Goal: Use online tool/utility: Utilize a website feature to perform a specific function

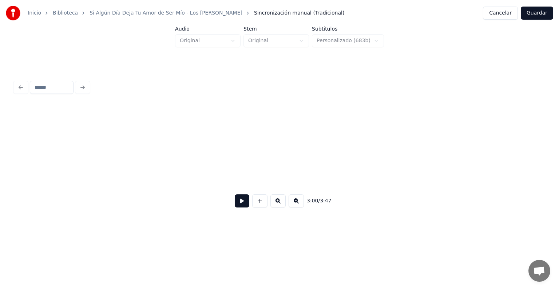
scroll to position [0, 33052]
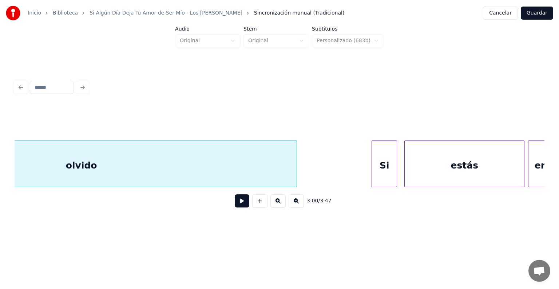
click at [235, 198] on button at bounding box center [242, 200] width 15 height 13
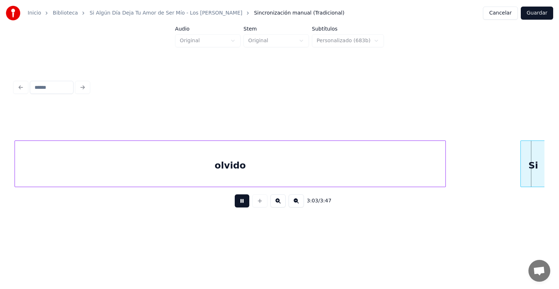
scroll to position [0, 33437]
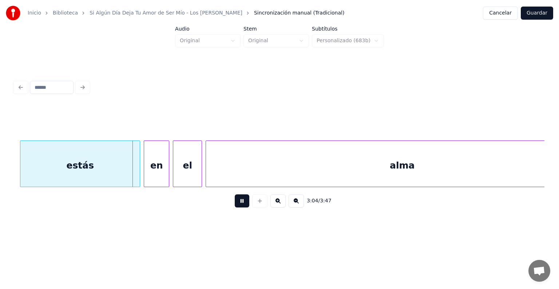
click at [70, 163] on div "estás" at bounding box center [79, 166] width 119 height 50
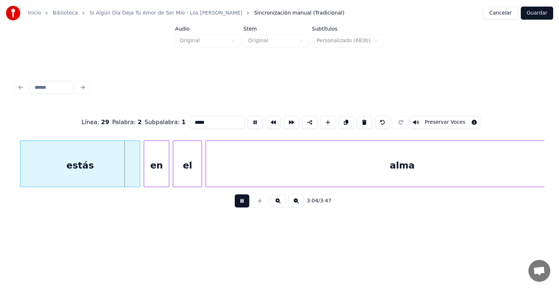
click at [21, 173] on div "estás" at bounding box center [79, 166] width 119 height 50
click at [17, 171] on div "estás" at bounding box center [77, 166] width 125 height 50
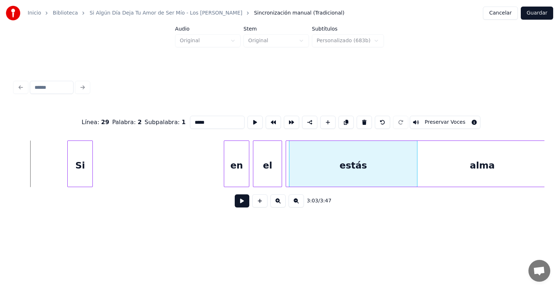
scroll to position [0, 33490]
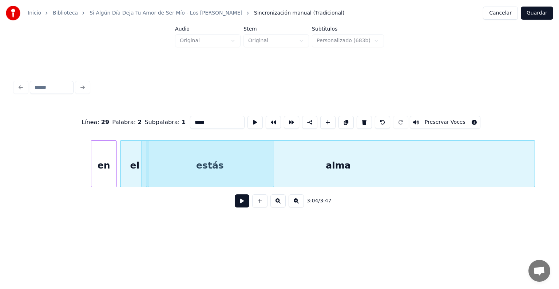
click at [202, 162] on div "alma" at bounding box center [338, 166] width 393 height 50
click at [197, 156] on div "alma" at bounding box center [338, 166] width 393 height 50
click at [146, 153] on div "estás" at bounding box center [209, 166] width 127 height 50
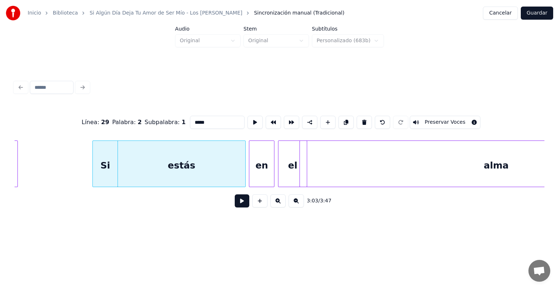
scroll to position [0, 33331]
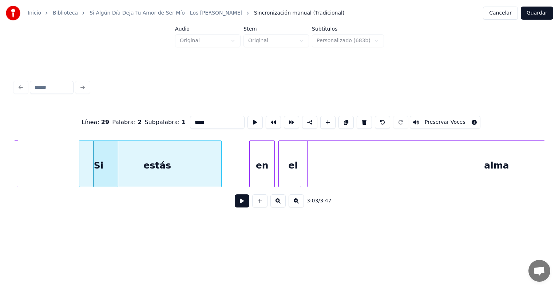
click at [259, 162] on div "en" at bounding box center [262, 166] width 25 height 50
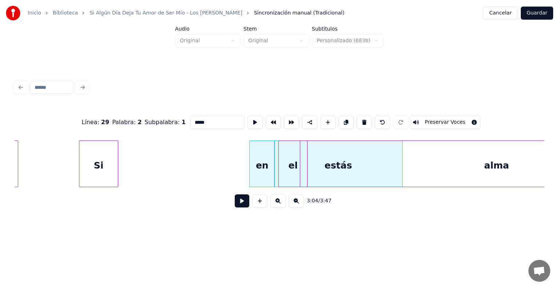
click at [382, 119] on button at bounding box center [382, 122] width 15 height 13
click at [389, 118] on button at bounding box center [382, 122] width 15 height 13
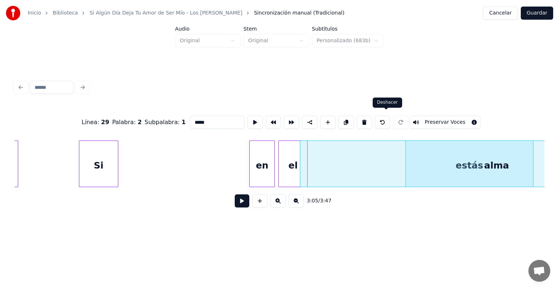
click at [386, 118] on button at bounding box center [382, 122] width 15 height 13
click at [385, 120] on button at bounding box center [382, 122] width 15 height 13
click at [389, 116] on button at bounding box center [382, 122] width 15 height 13
click at [389, 117] on button at bounding box center [382, 122] width 15 height 13
click at [390, 116] on button at bounding box center [382, 122] width 15 height 13
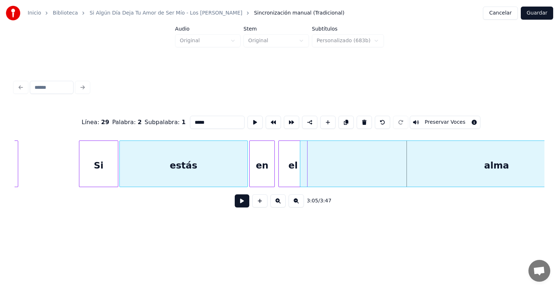
click at [103, 143] on div "Si" at bounding box center [98, 166] width 39 height 50
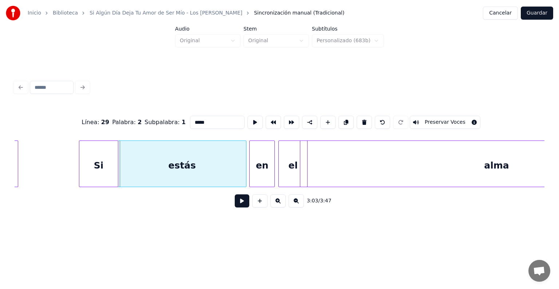
click at [102, 147] on div "Si" at bounding box center [98, 166] width 39 height 50
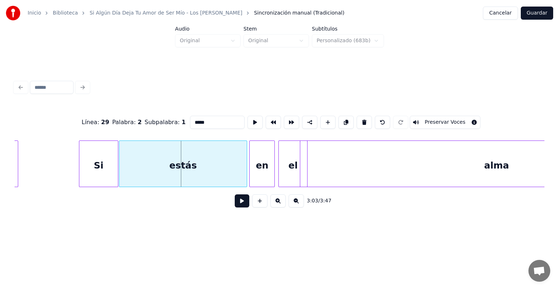
click at [103, 150] on div "Si" at bounding box center [98, 166] width 39 height 50
click at [237, 204] on button at bounding box center [242, 200] width 15 height 13
click at [542, 16] on button "Guardar" at bounding box center [537, 13] width 32 height 13
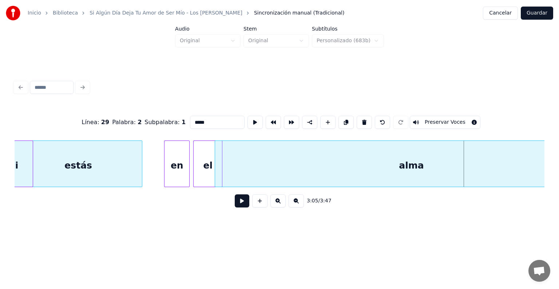
scroll to position [0, 33415]
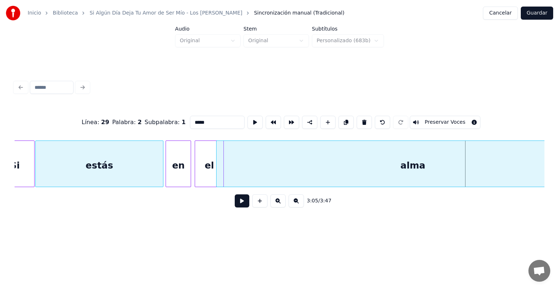
click at [103, 68] on div "Línea : 29 Palabra : 2 Subpalabra : 1 ***** Preservar Voces 3:05 / 3:47" at bounding box center [280, 145] width 536 height 173
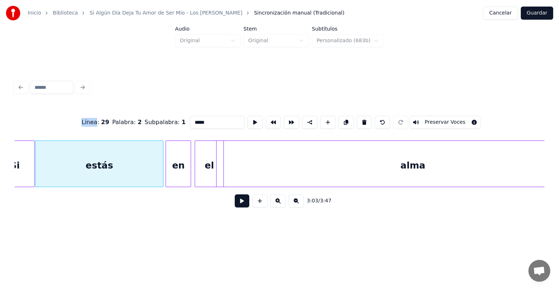
click at [103, 68] on div "Línea : 29 Palabra : 2 Subpalabra : 1 ***** Preservar Voces 3:03 / 3:47" at bounding box center [280, 145] width 536 height 173
click at [102, 75] on div "Línea : 29 Palabra : 2 Subpalabra : 1 ***** Preservar Voces 3:03 / 3:47" at bounding box center [280, 146] width 536 height 144
click at [503, 16] on button "Cancelar" at bounding box center [500, 13] width 35 height 13
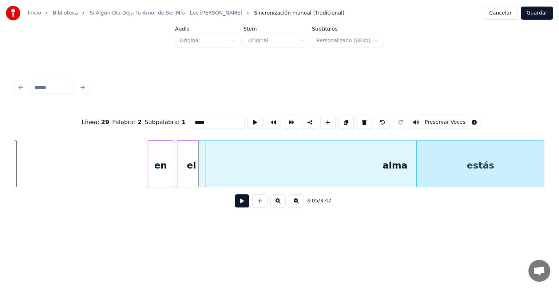
click at [539, 10] on button "Guardar" at bounding box center [537, 13] width 32 height 13
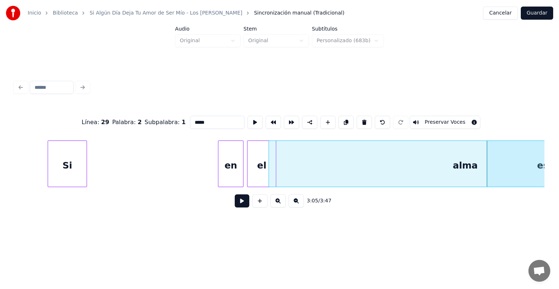
scroll to position [0, 33333]
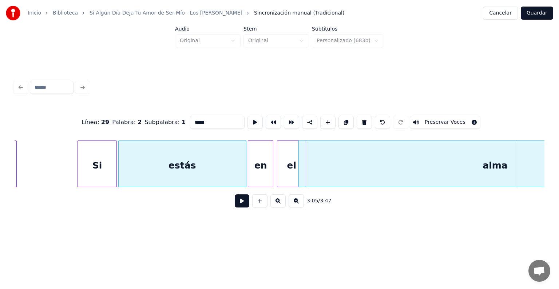
click at [103, 110] on div "Línea : 29 Palabra : 2 Subpalabra : 1 ***** Preservar Voces" at bounding box center [280, 122] width 530 height 36
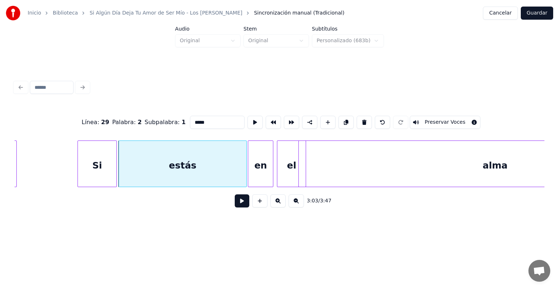
click at [104, 144] on div "Si" at bounding box center [97, 166] width 39 height 50
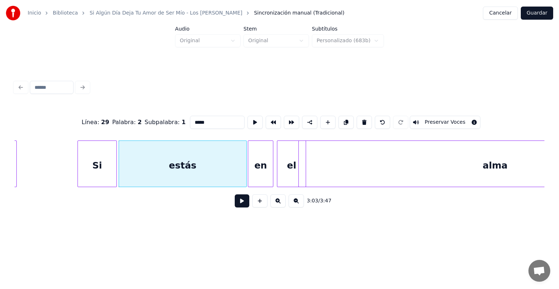
click at [104, 144] on div "Si" at bounding box center [97, 166] width 39 height 50
click at [104, 145] on div "Si" at bounding box center [97, 166] width 39 height 50
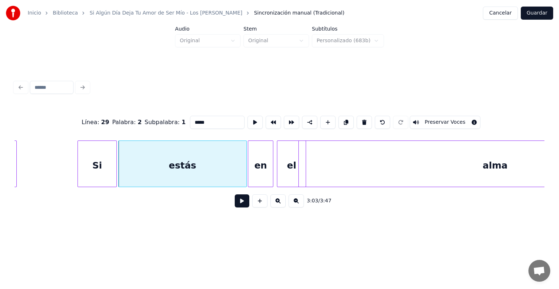
click at [104, 145] on div "Si" at bounding box center [97, 166] width 39 height 50
click at [90, 160] on div "Si" at bounding box center [97, 166] width 39 height 50
click at [395, 170] on div "alma" at bounding box center [495, 166] width 393 height 50
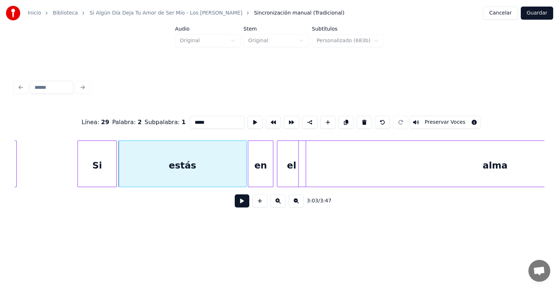
click at [397, 170] on div "alma" at bounding box center [495, 166] width 393 height 50
click at [90, 168] on div "Si" at bounding box center [97, 166] width 39 height 50
click at [235, 206] on button at bounding box center [242, 200] width 15 height 13
